Goal: Task Accomplishment & Management: Manage account settings

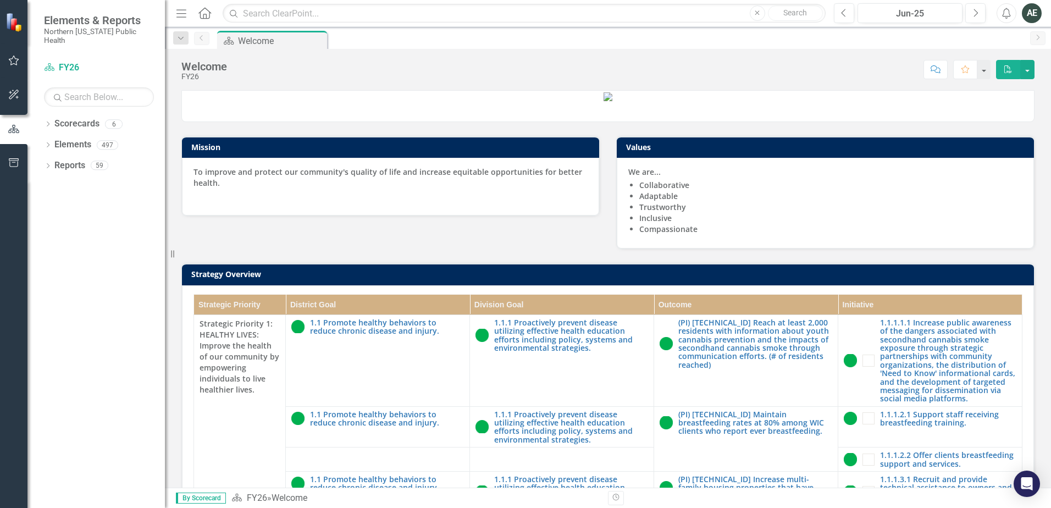
click at [9, 54] on button "button" at bounding box center [14, 60] width 25 height 23
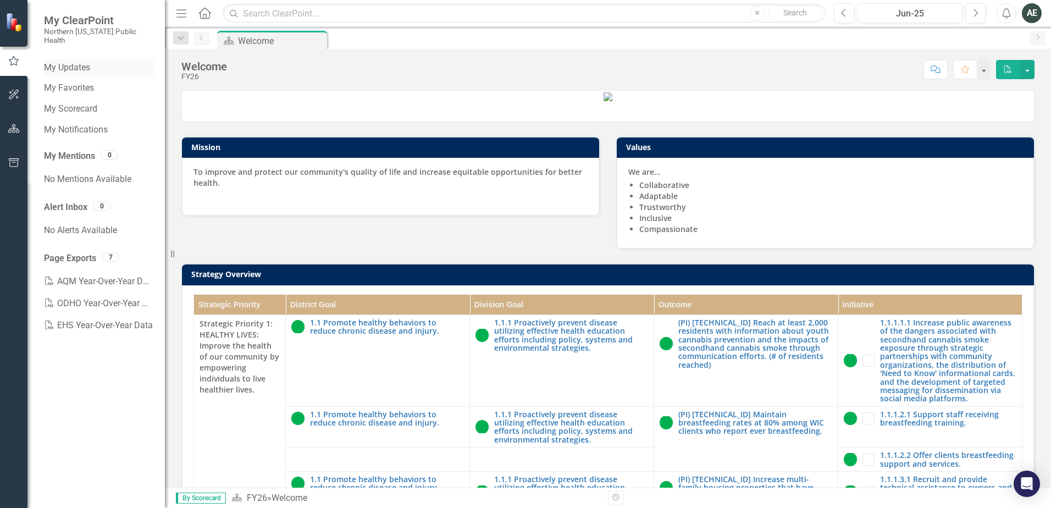
click at [74, 62] on link "My Updates" at bounding box center [99, 68] width 110 height 13
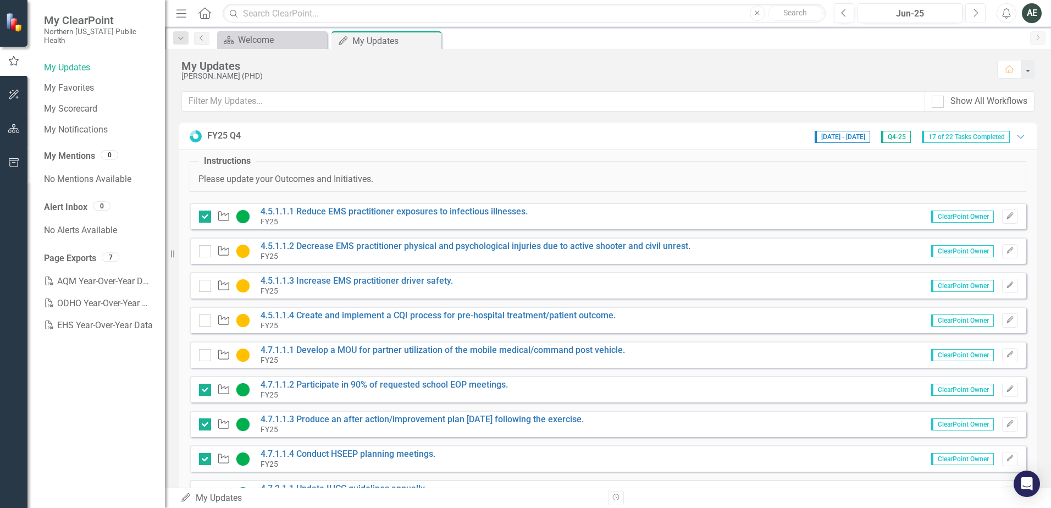
click at [974, 15] on icon "Next" at bounding box center [975, 13] width 6 height 10
click at [837, 16] on button "Previous" at bounding box center [843, 13] width 20 height 20
click at [498, 158] on fieldset "Instructions Please update your Outcomes and Initiatives." at bounding box center [608, 173] width 836 height 37
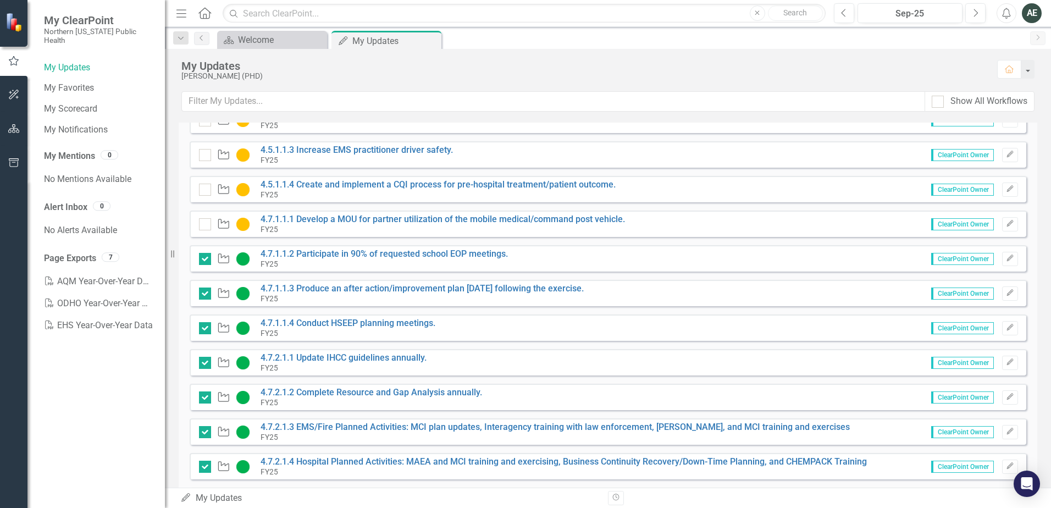
scroll to position [165, 0]
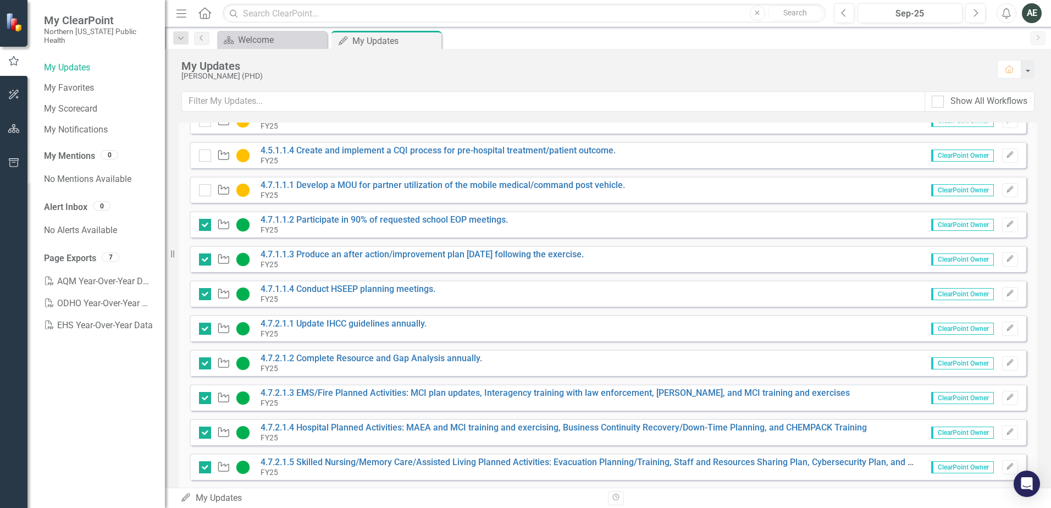
click at [874, 75] on div "[PERSON_NAME] (PHD)" at bounding box center [583, 76] width 804 height 8
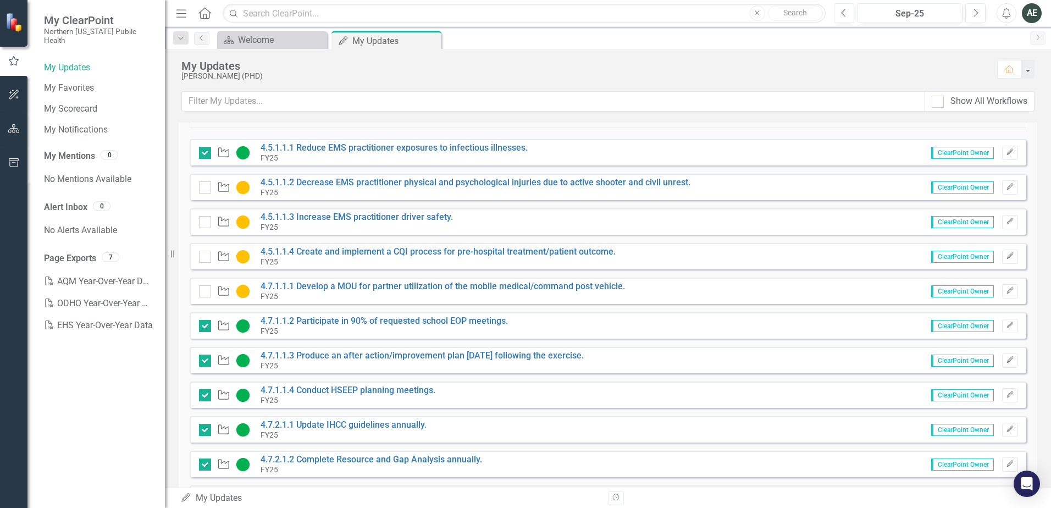
scroll to position [0, 0]
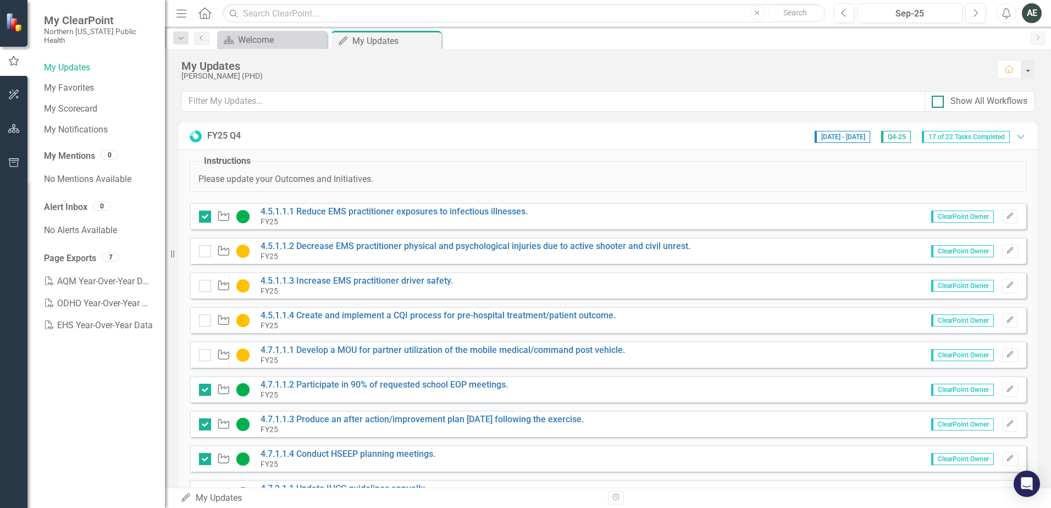
click at [936, 101] on input "Show All Workflows" at bounding box center [934, 99] width 7 height 7
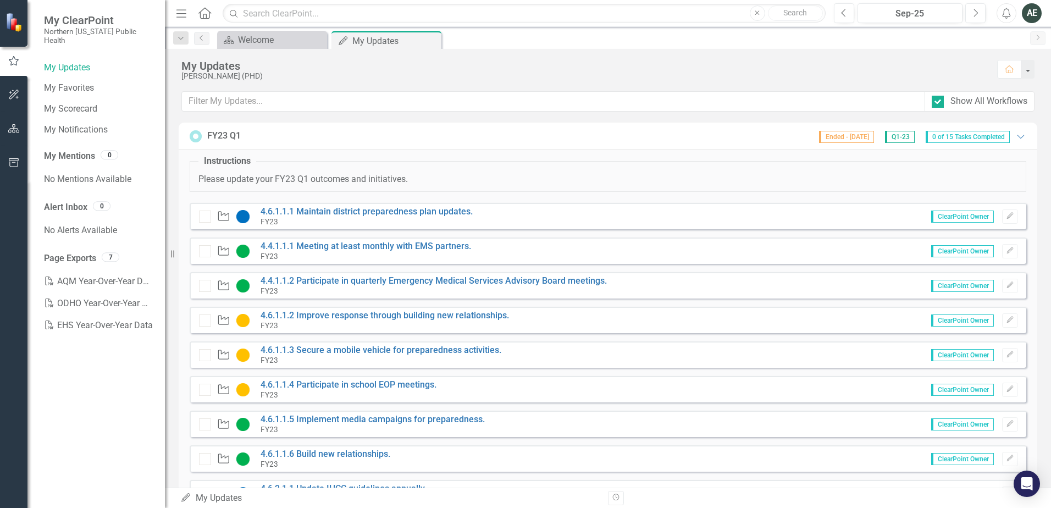
click at [231, 133] on div "FY23 Q1" at bounding box center [224, 136] width 34 height 13
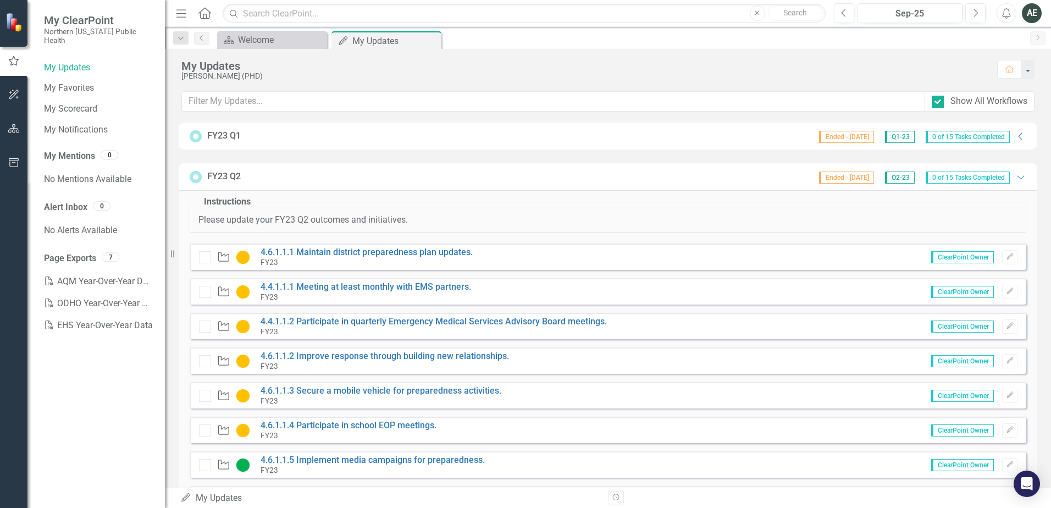
click at [196, 176] on icon at bounding box center [196, 177] width 12 height 12
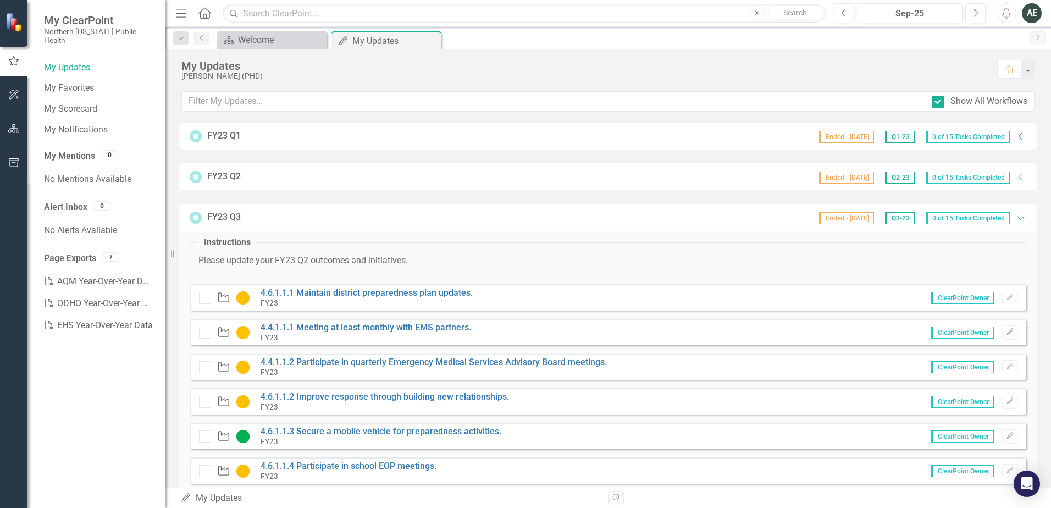
click at [192, 218] on icon at bounding box center [195, 217] width 9 height 9
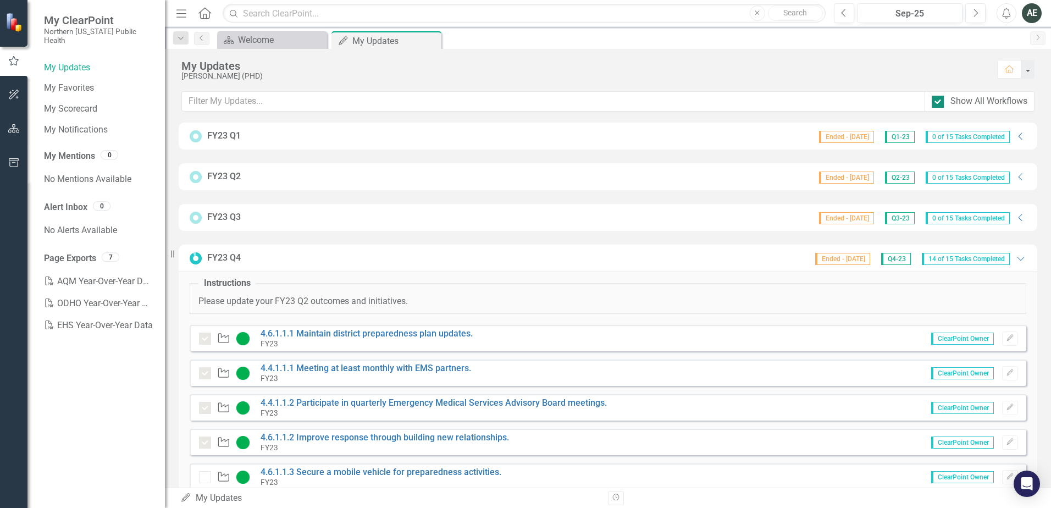
click at [941, 100] on div at bounding box center [937, 102] width 12 height 12
click at [938, 100] on input "Show All Workflows" at bounding box center [934, 99] width 7 height 7
checkbox input "false"
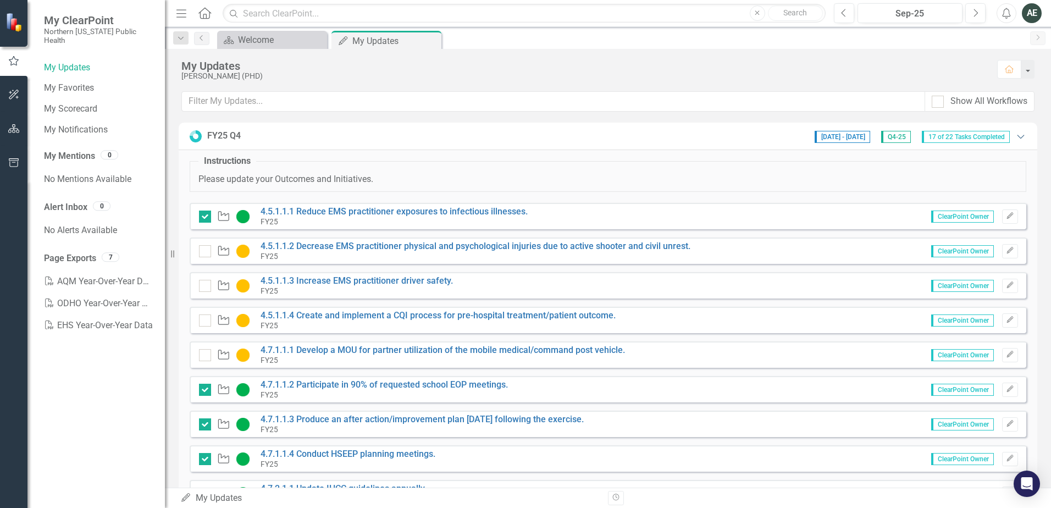
click at [1015, 135] on icon "Expanded" at bounding box center [1020, 136] width 11 height 9
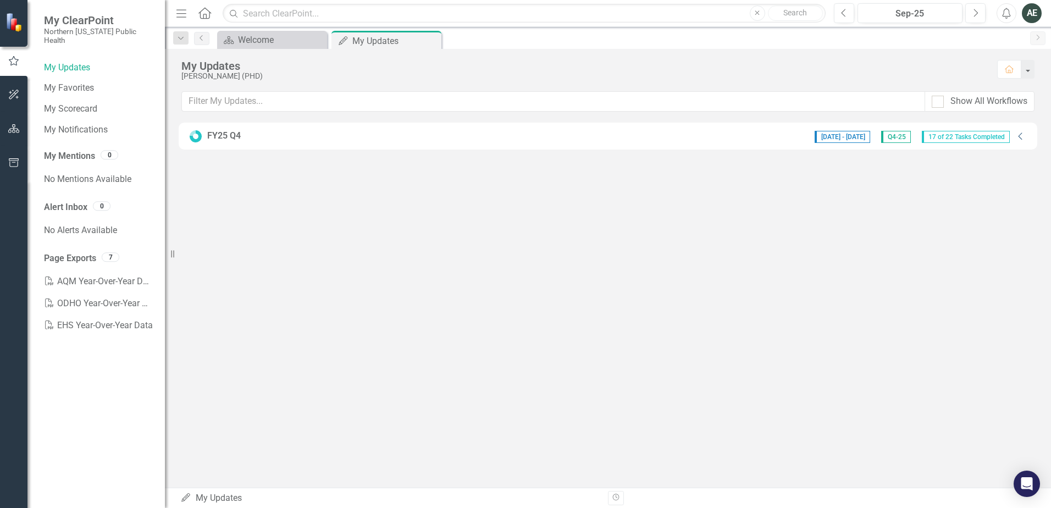
click at [1013, 135] on div "[DATE] - [DATE] Q4-25 17 of 22 Tasks Completed" at bounding box center [912, 136] width 206 height 14
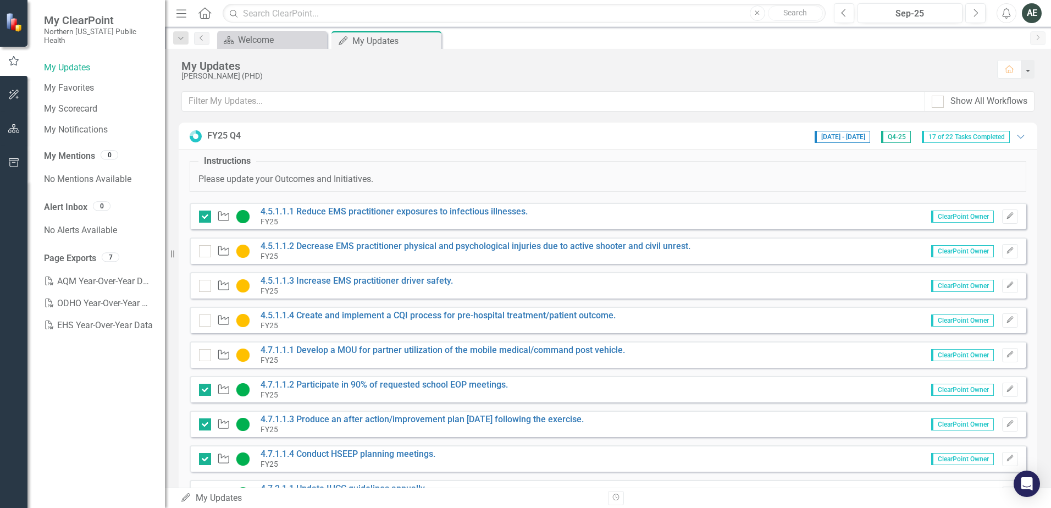
click at [234, 132] on div "FY25 Q4" at bounding box center [224, 136] width 34 height 13
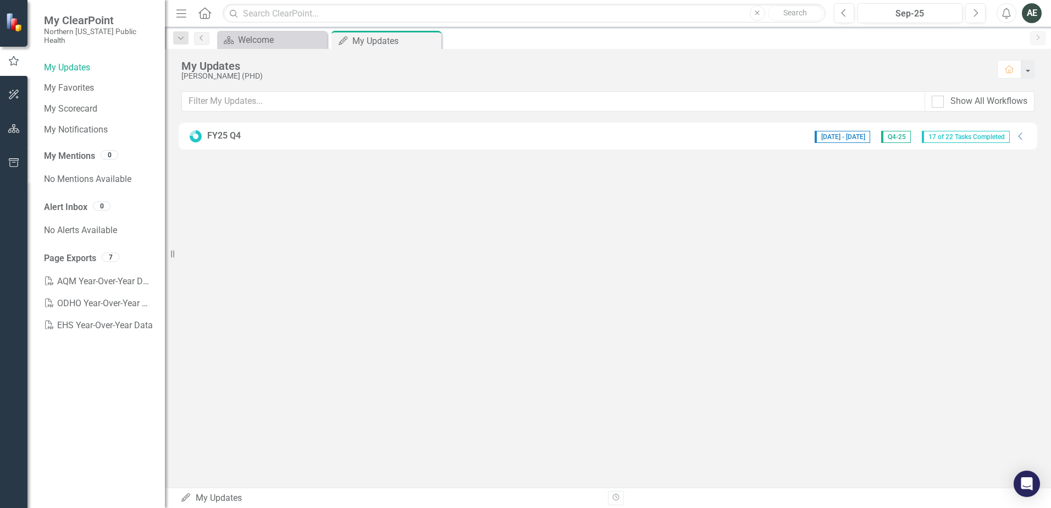
click at [234, 132] on div "FY25 Q4" at bounding box center [224, 136] width 34 height 13
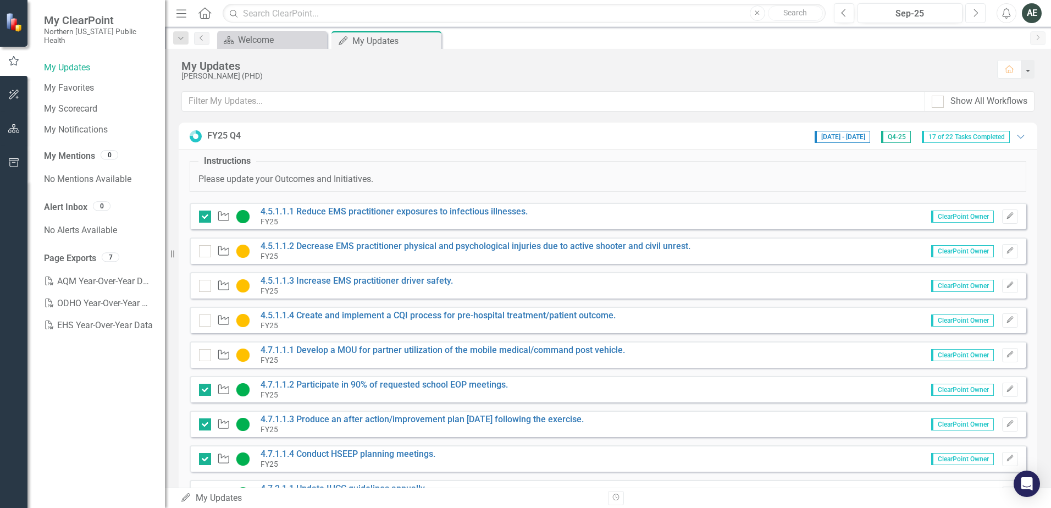
click at [980, 11] on button "Next" at bounding box center [975, 13] width 20 height 20
click at [847, 17] on button "Previous" at bounding box center [843, 13] width 20 height 20
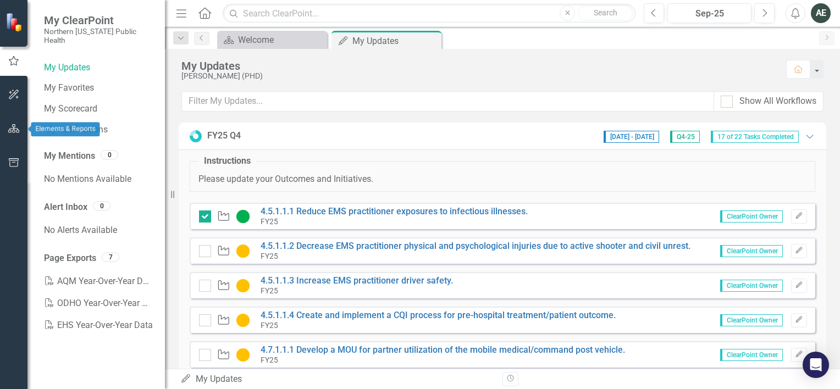
click at [10, 127] on icon "button" at bounding box center [14, 128] width 12 height 9
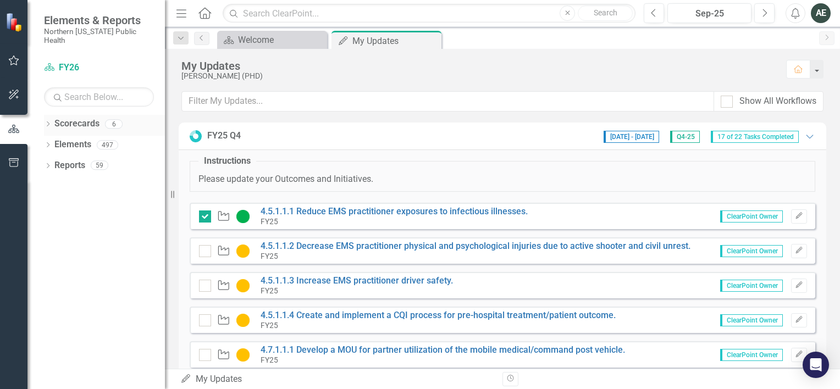
click at [46, 122] on icon "Dropdown" at bounding box center [48, 125] width 8 height 6
click at [83, 138] on link "FY26" at bounding box center [112, 144] width 104 height 13
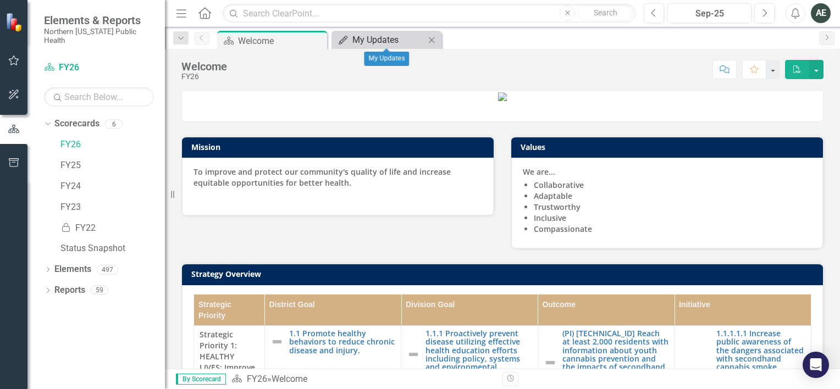
click at [376, 42] on div "My Updates" at bounding box center [388, 40] width 73 height 14
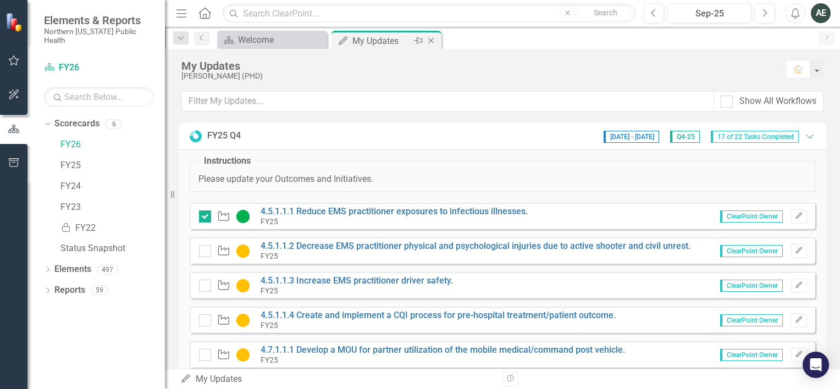
click at [427, 38] on icon "Close" at bounding box center [430, 40] width 11 height 9
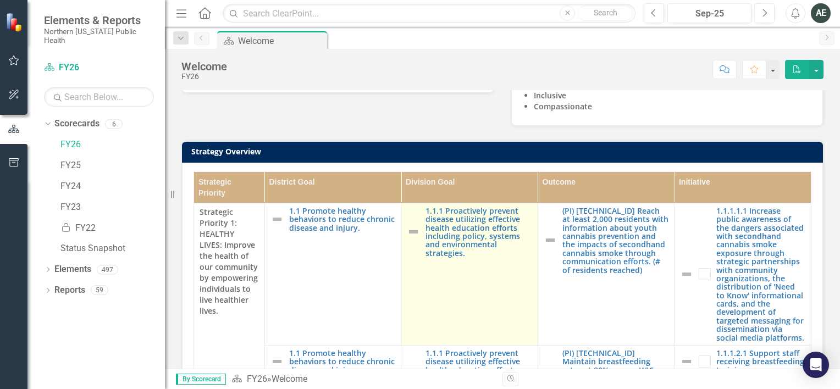
scroll to position [176, 0]
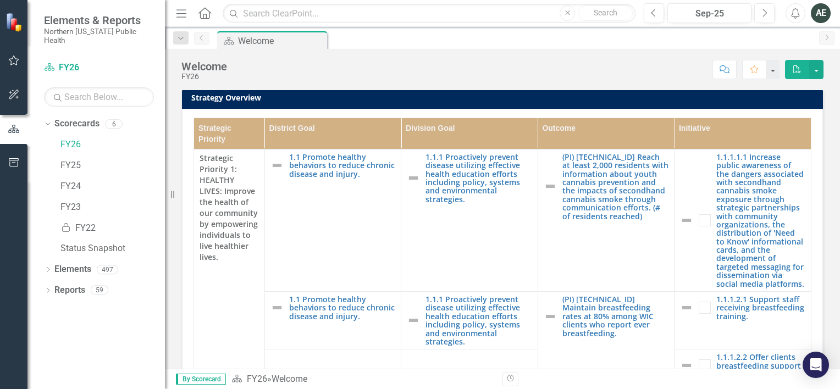
click at [444, 149] on th "Division Goal" at bounding box center [469, 133] width 137 height 31
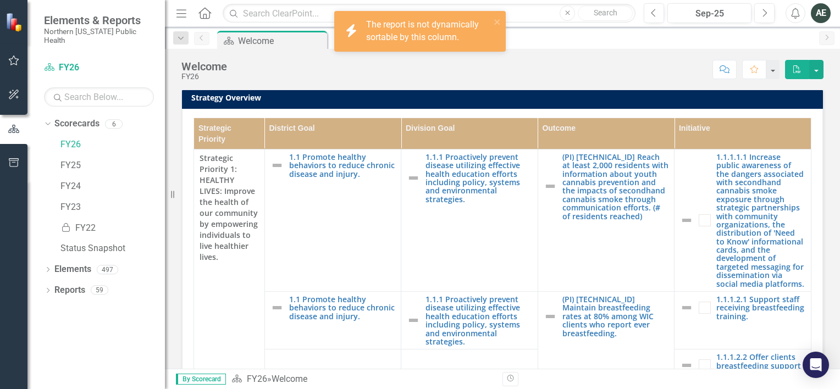
click at [471, 149] on th "Division Goal" at bounding box center [469, 133] width 137 height 31
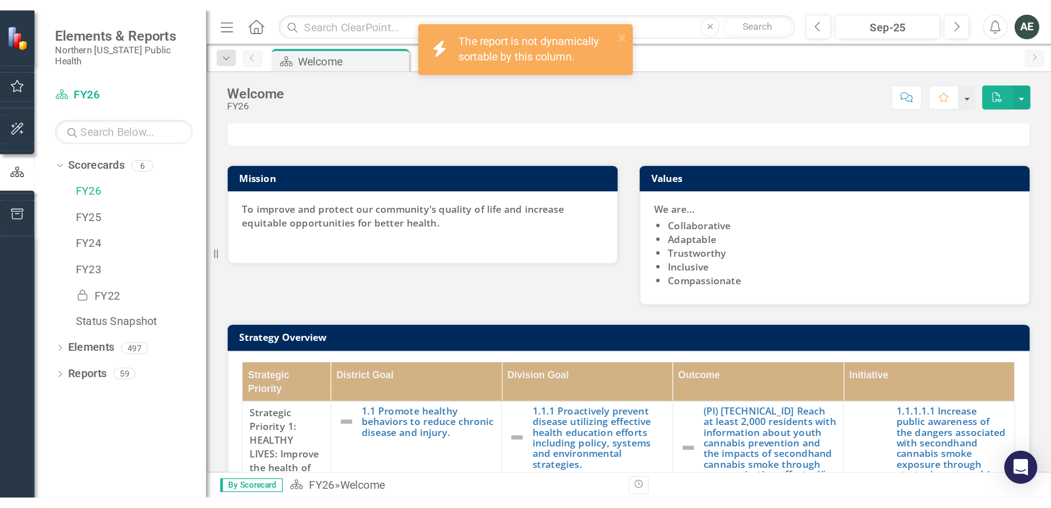
scroll to position [12, 0]
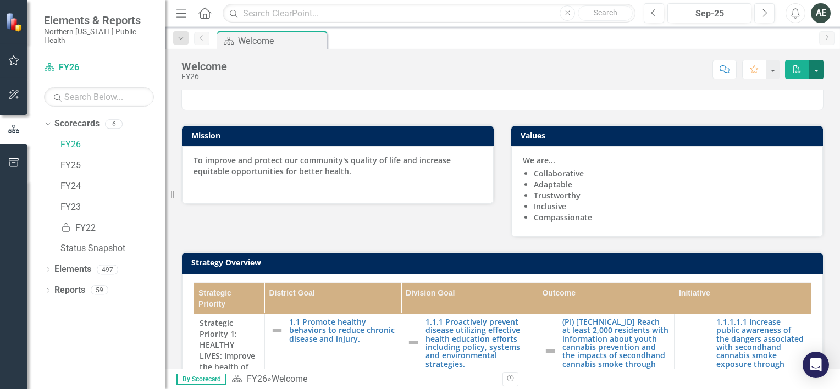
click at [820, 71] on button "button" at bounding box center [816, 69] width 14 height 19
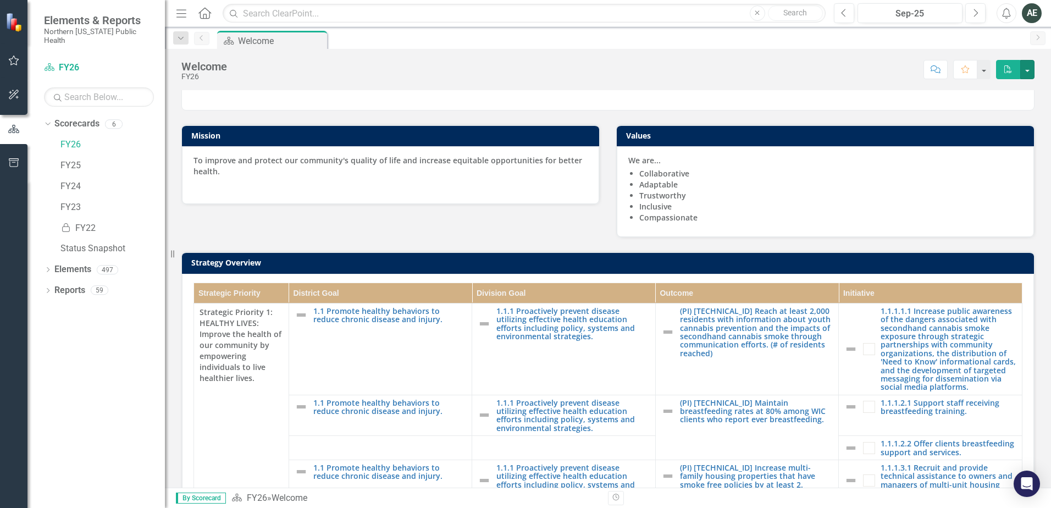
scroll to position [12, 0]
